Goal: Check status: Check status

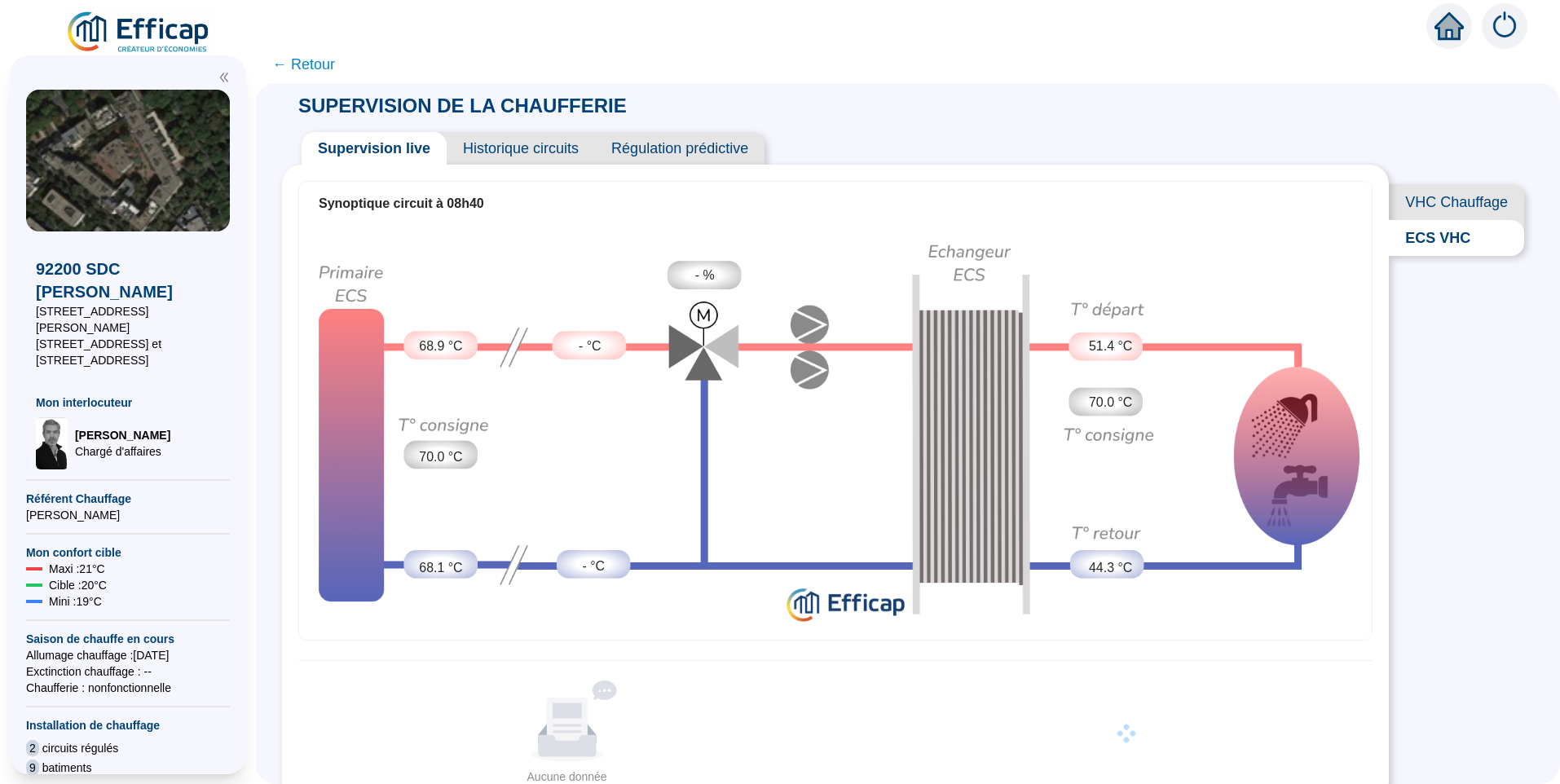
click at [516, 148] on span "Historique circuits" at bounding box center [521, 148] width 148 height 32
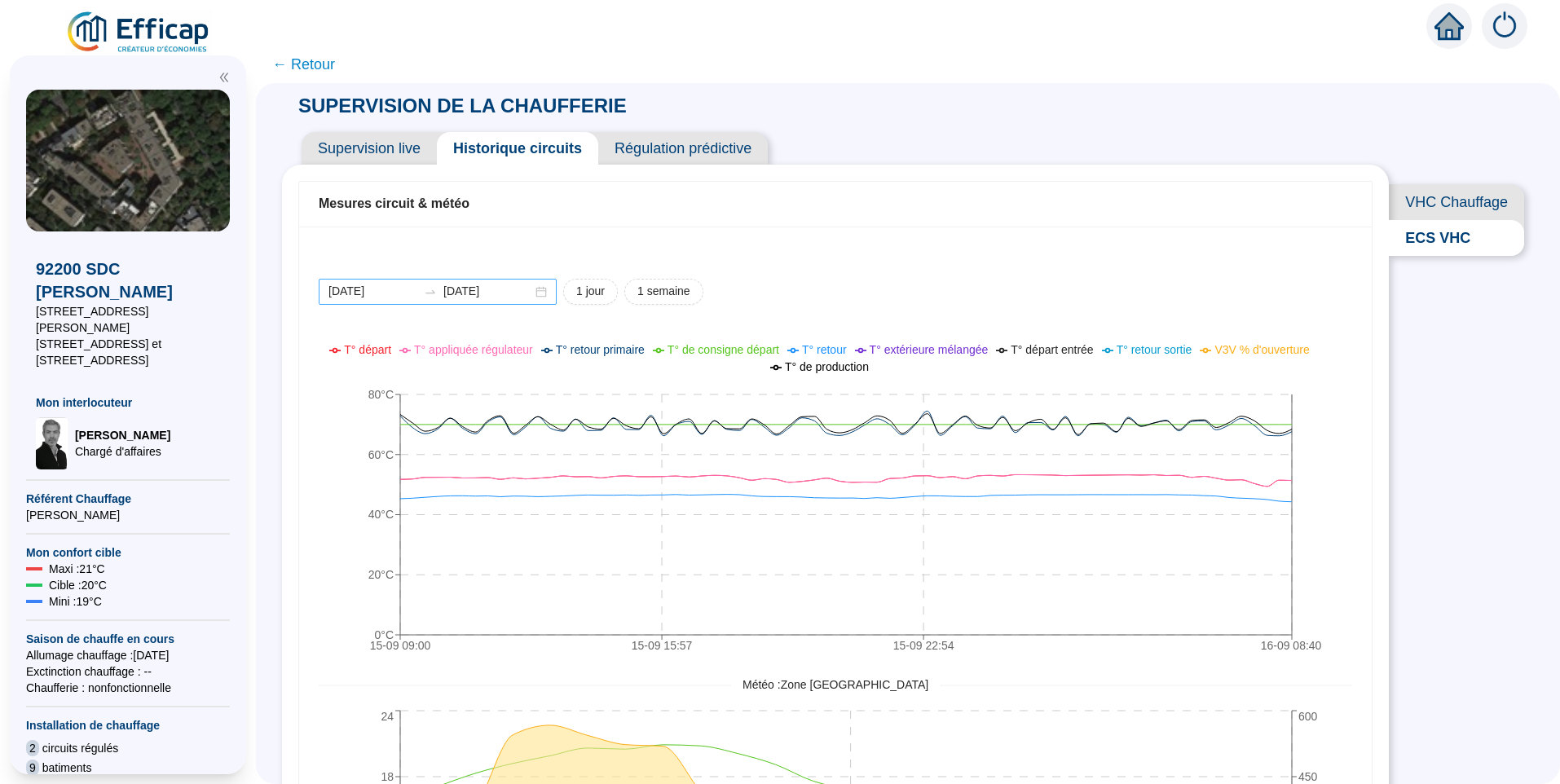
click at [529, 290] on div "[DATE] [DATE]" at bounding box center [437, 292] width 238 height 26
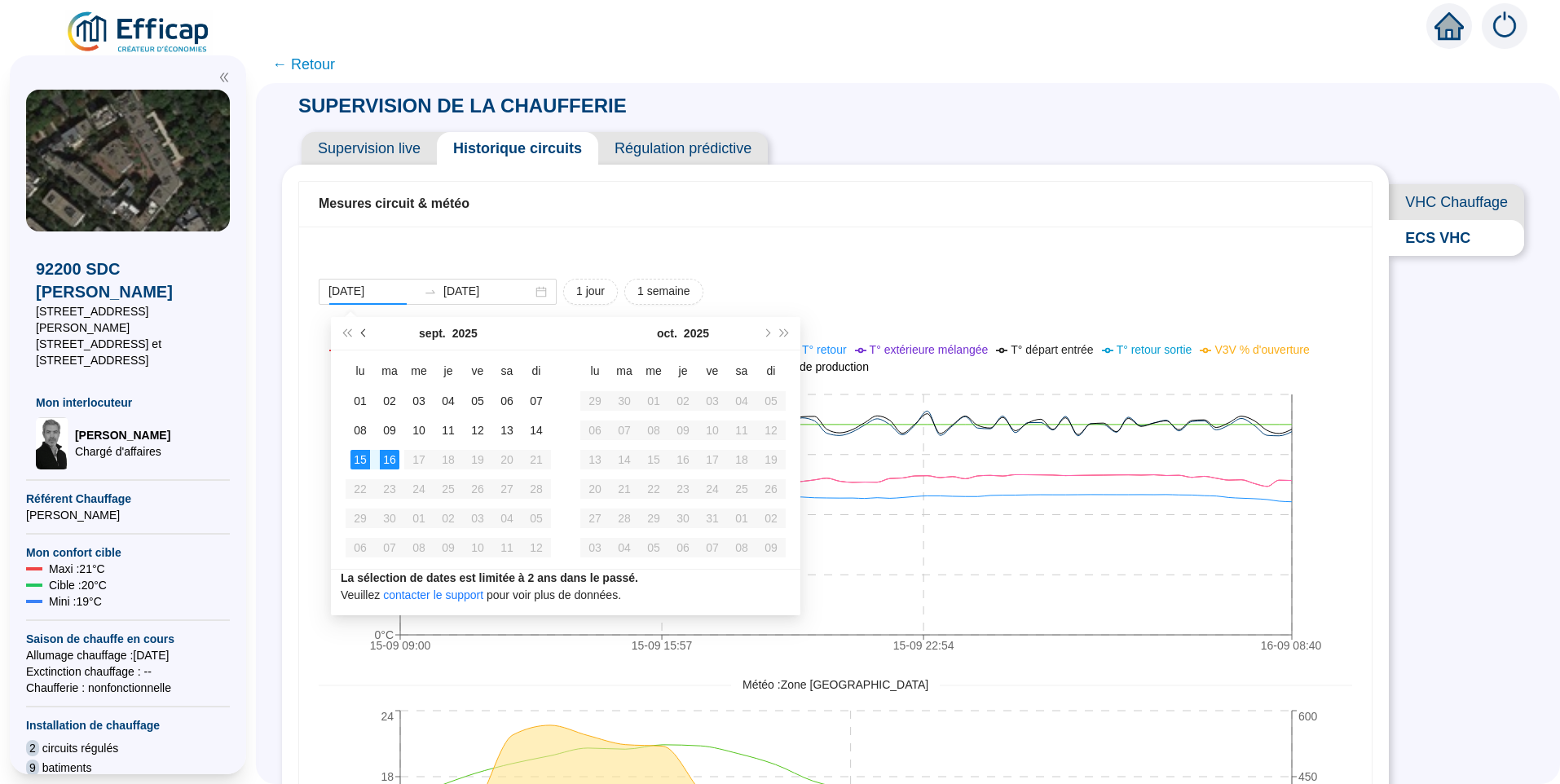
click at [362, 331] on span "Mois précédent (PageUp)" at bounding box center [365, 333] width 8 height 8
type input "[DATE]"
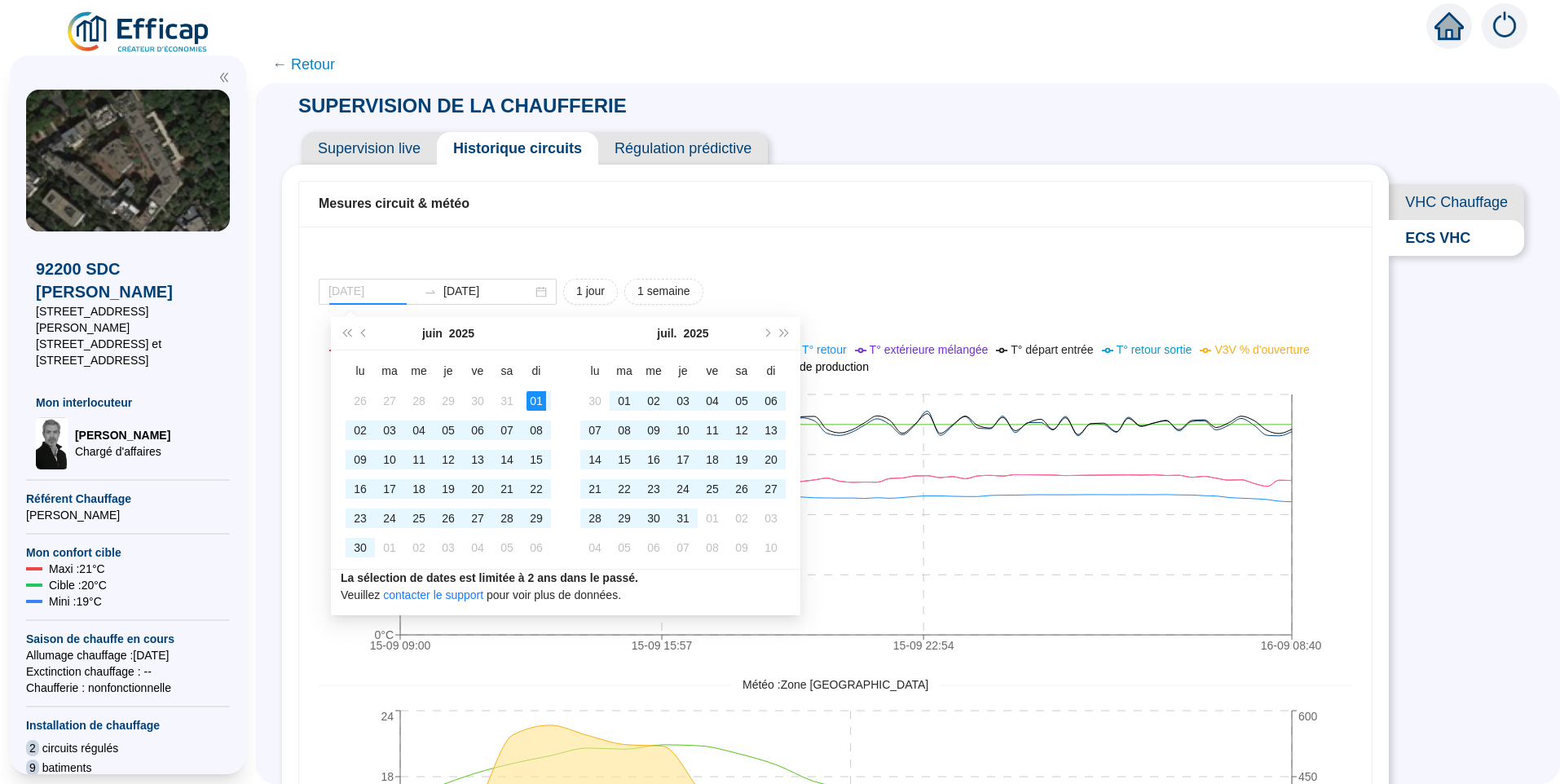
click at [539, 401] on div "01" at bounding box center [536, 401] width 20 height 19
click at [534, 294] on div "[DATE] [DATE]" at bounding box center [437, 292] width 238 height 26
click at [765, 336] on span "Mois suivant (PageDown)" at bounding box center [766, 333] width 8 height 8
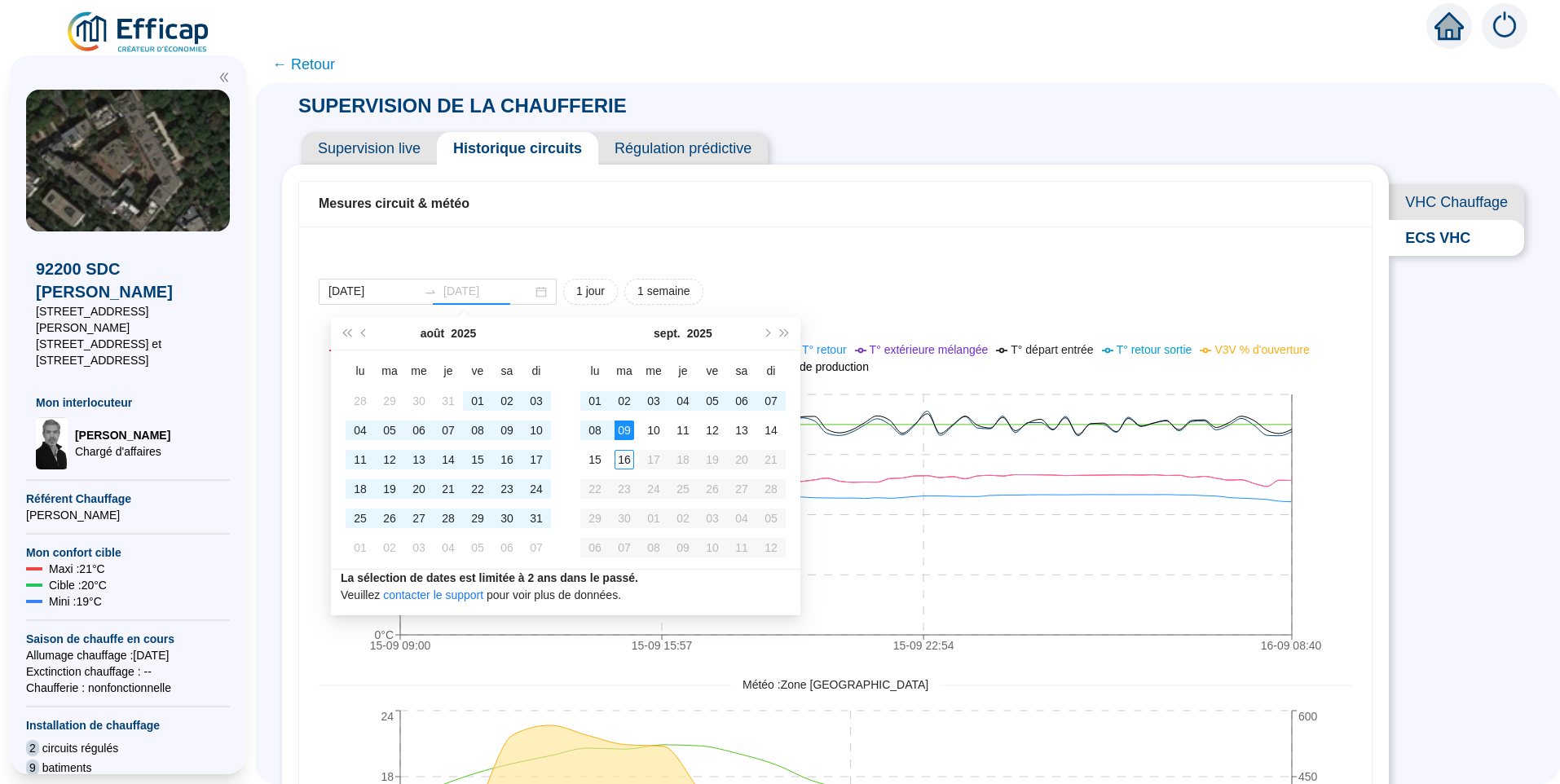
type input "[DATE]"
click at [625, 459] on div "16" at bounding box center [624, 459] width 20 height 19
